Goal: Book appointment/travel/reservation

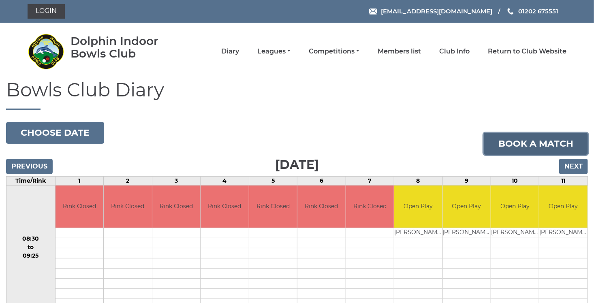
click at [518, 147] on link "Book a match" at bounding box center [536, 144] width 104 height 22
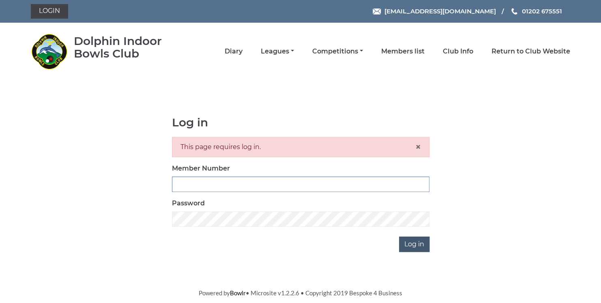
type input "3729"
click at [414, 246] on input "Log in" at bounding box center [414, 244] width 30 height 15
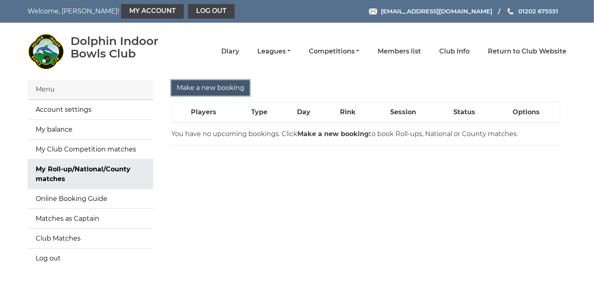
click at [189, 87] on input "Make a new booking" at bounding box center [210, 87] width 78 height 15
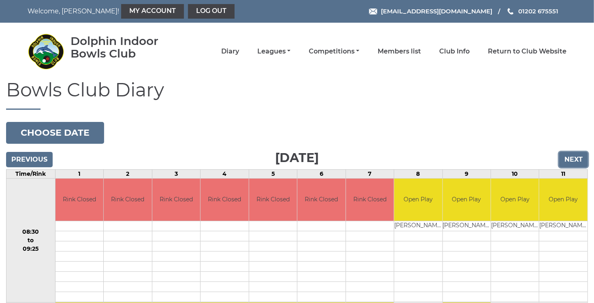
click at [573, 158] on input "Next" at bounding box center [573, 159] width 29 height 15
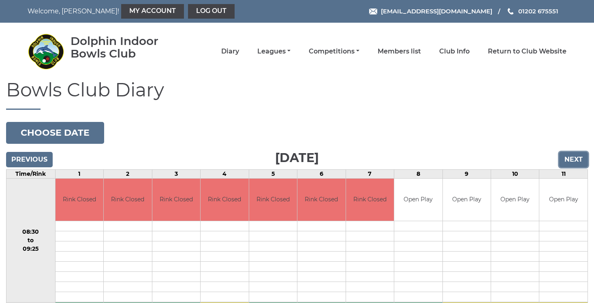
click at [573, 158] on input "Next" at bounding box center [573, 159] width 29 height 15
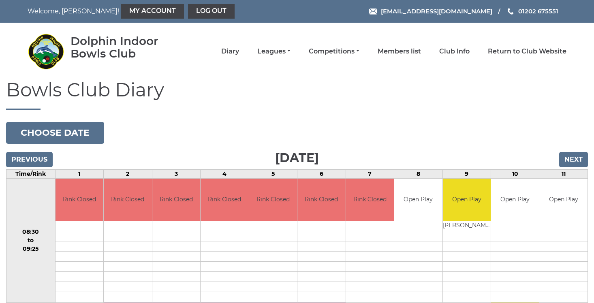
click at [573, 158] on input "Next" at bounding box center [573, 159] width 29 height 15
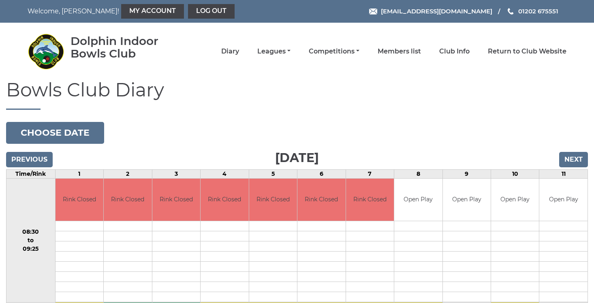
click at [573, 158] on input "Next" at bounding box center [573, 159] width 29 height 15
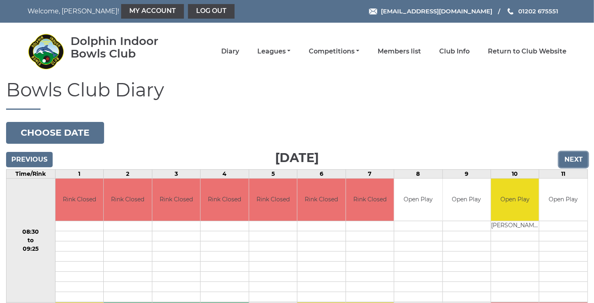
click at [573, 158] on input "Next" at bounding box center [573, 159] width 29 height 15
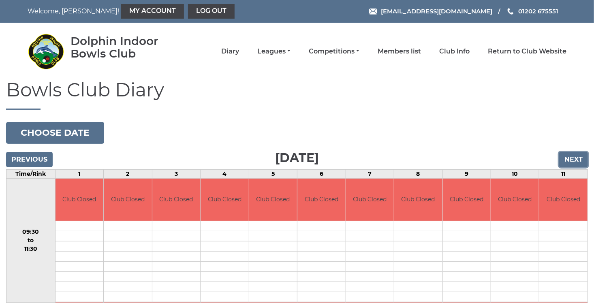
click at [573, 158] on input "Next" at bounding box center [573, 159] width 29 height 15
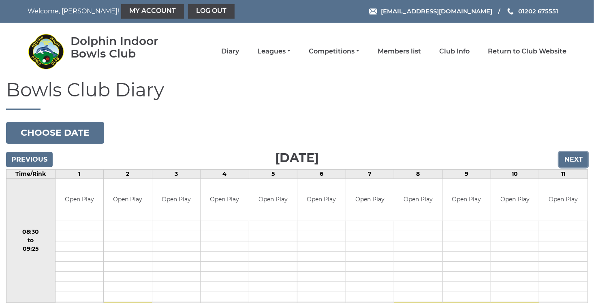
click at [572, 161] on input "Next" at bounding box center [573, 159] width 29 height 15
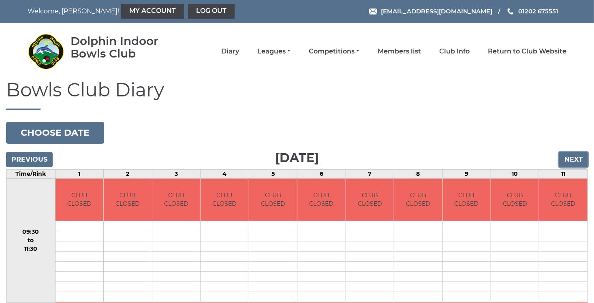
click at [572, 161] on input "Next" at bounding box center [573, 159] width 29 height 15
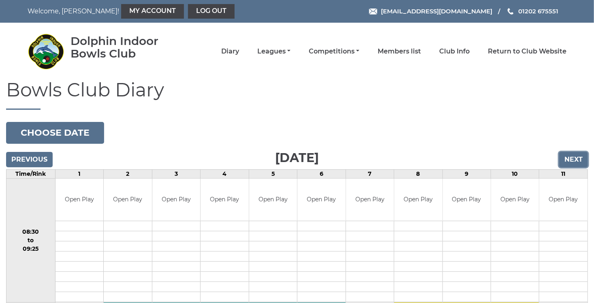
click at [580, 156] on input "Next" at bounding box center [573, 159] width 29 height 15
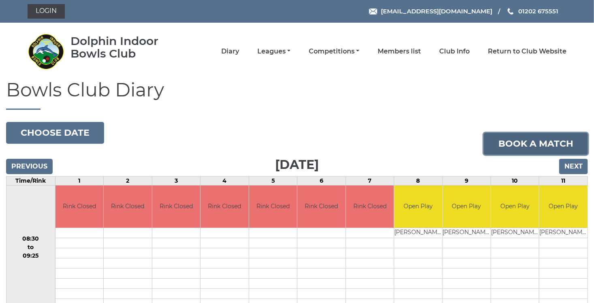
click at [565, 144] on link "Book a match" at bounding box center [536, 144] width 104 height 22
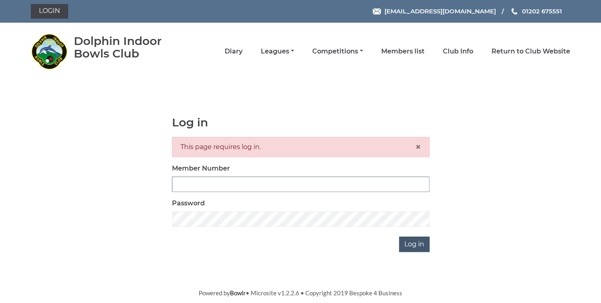
type input "3729"
click at [420, 246] on input "Log in" at bounding box center [414, 244] width 30 height 15
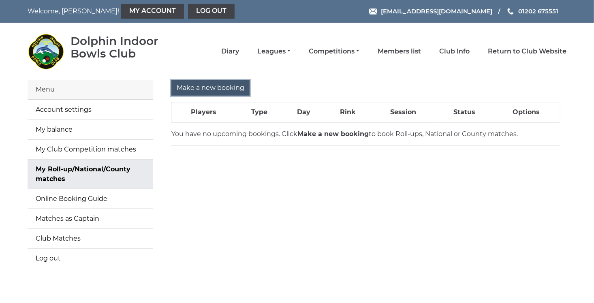
click at [231, 92] on input "Make a new booking" at bounding box center [210, 87] width 78 height 15
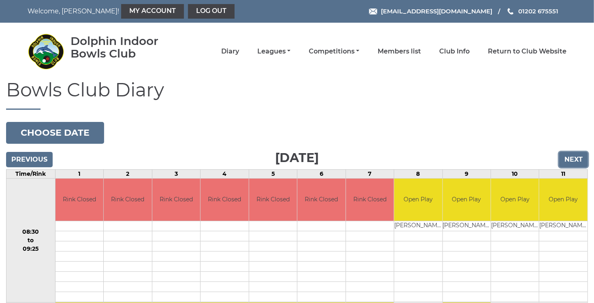
click at [574, 159] on input "Next" at bounding box center [573, 159] width 29 height 15
